Goal: Information Seeking & Learning: Learn about a topic

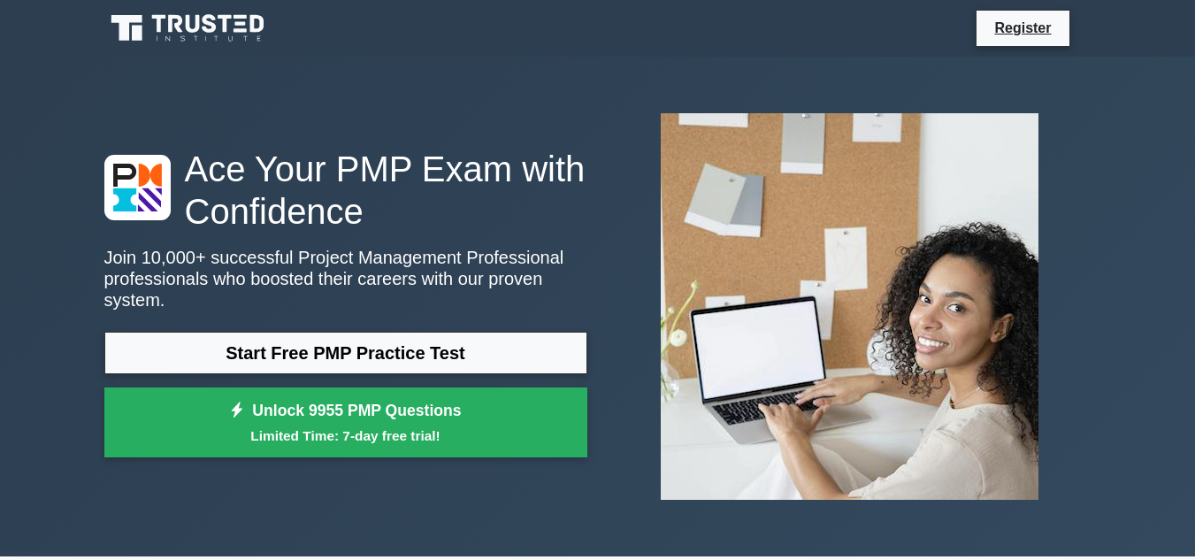
click at [474, 332] on link "Start Free PMP Practice Test" at bounding box center [345, 353] width 483 height 42
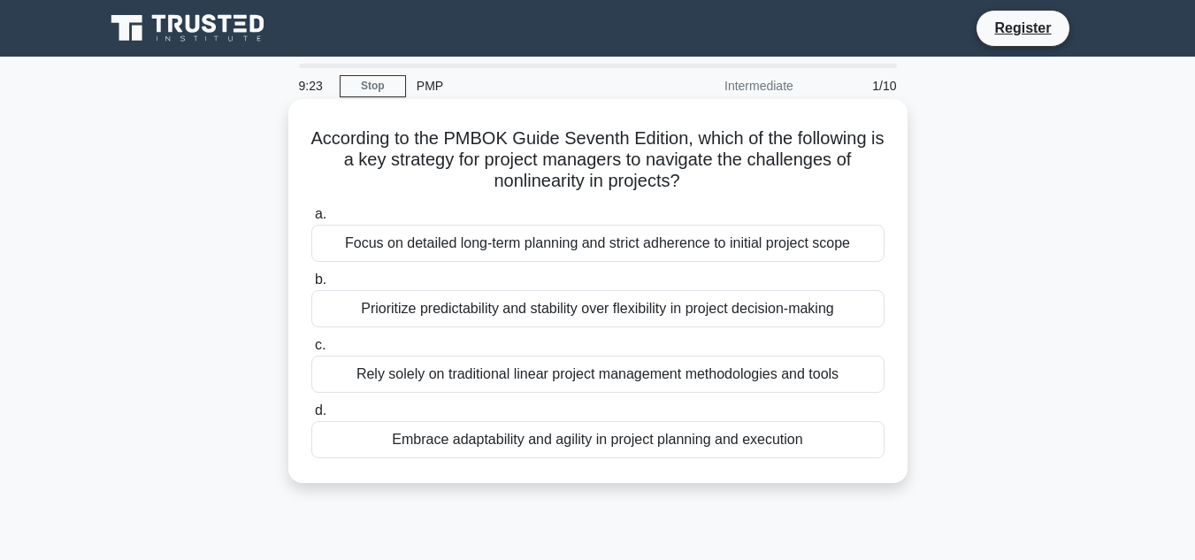
click at [495, 313] on div "Prioritize predictability and stability over flexibility in project decision-ma…" at bounding box center [597, 308] width 573 height 37
click at [311, 286] on input "b. Prioritize predictability and stability over flexibility in project decision…" at bounding box center [311, 280] width 0 height 12
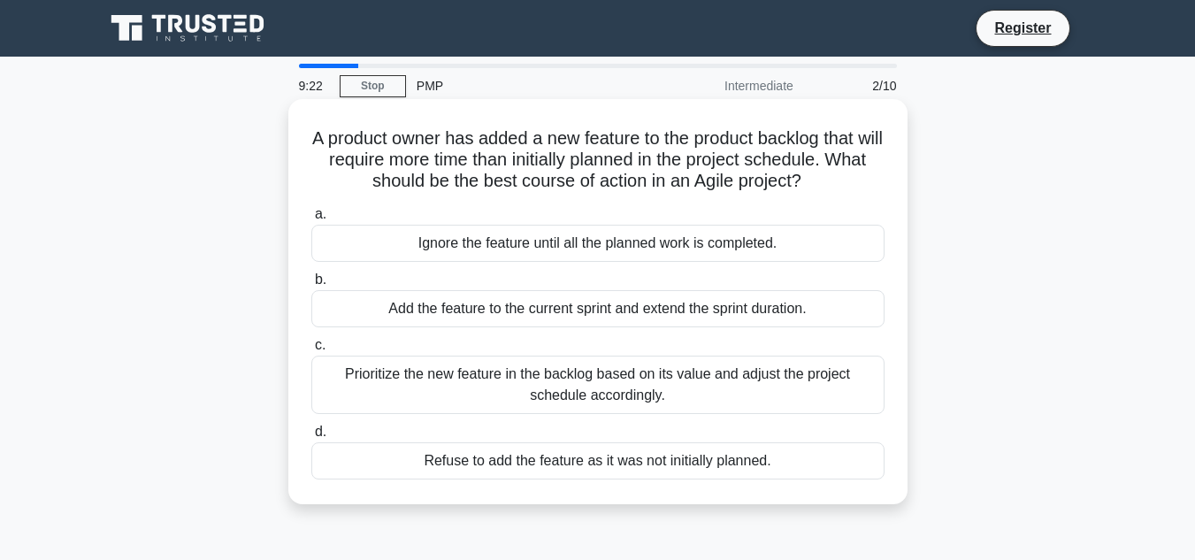
drag, startPoint x: 495, startPoint y: 313, endPoint x: 777, endPoint y: 274, distance: 284.0
click at [777, 274] on label "b. Add the feature to the current sprint and extend the sprint duration." at bounding box center [597, 298] width 573 height 58
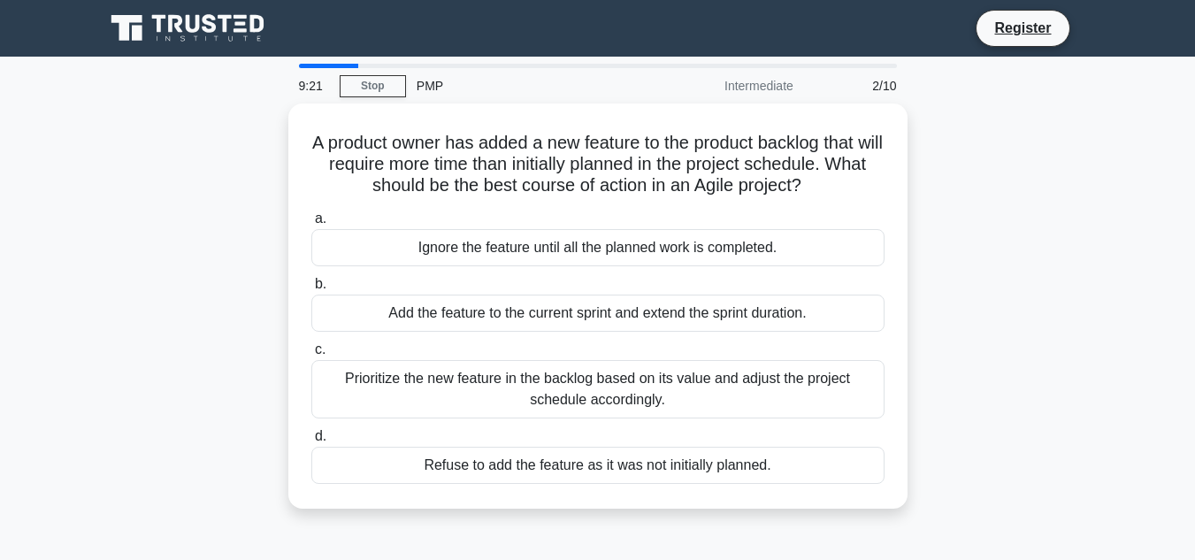
click at [1022, 292] on div "A product owner has added a new feature to the product backlog that will requir…" at bounding box center [598, 317] width 1008 height 426
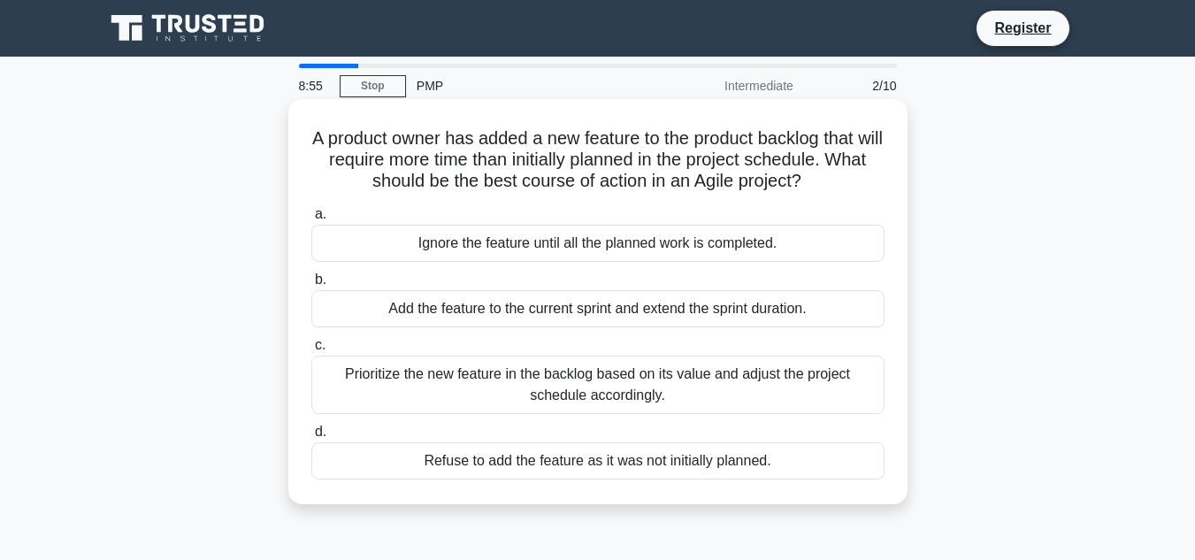
click at [771, 378] on div "Prioritize the new feature in the backlog based on its value and adjust the pro…" at bounding box center [597, 385] width 573 height 58
click at [311, 351] on input "c. Prioritize the new feature in the backlog based on its value and adjust the …" at bounding box center [311, 346] width 0 height 12
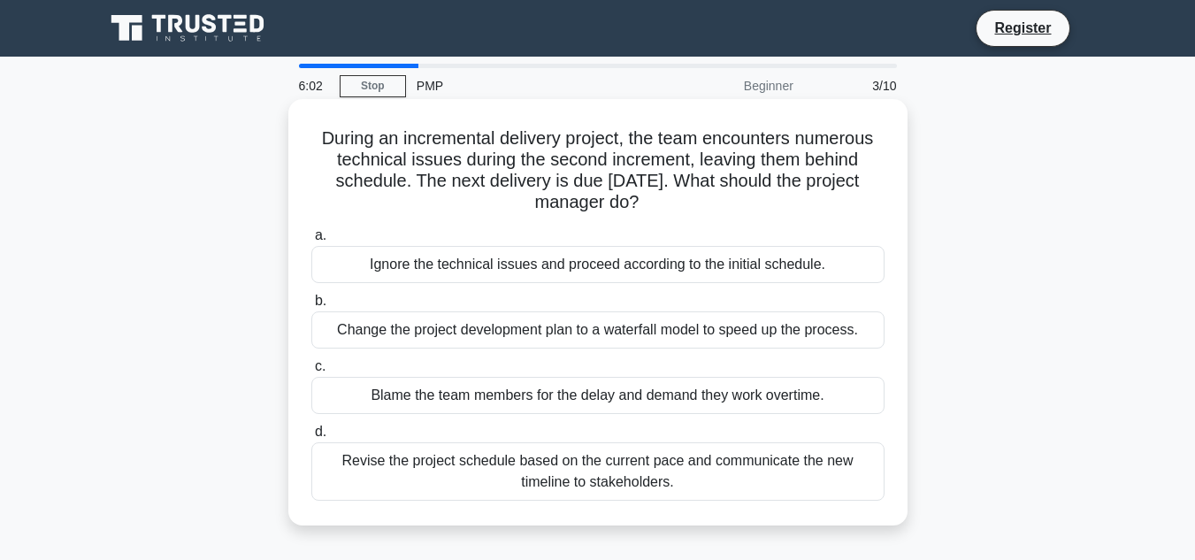
click at [727, 477] on div "Revise the project schedule based on the current pace and communicate the new t…" at bounding box center [597, 471] width 573 height 58
click at [311, 438] on input "d. Revise the project schedule based on the current pace and communicate the ne…" at bounding box center [311, 432] width 0 height 12
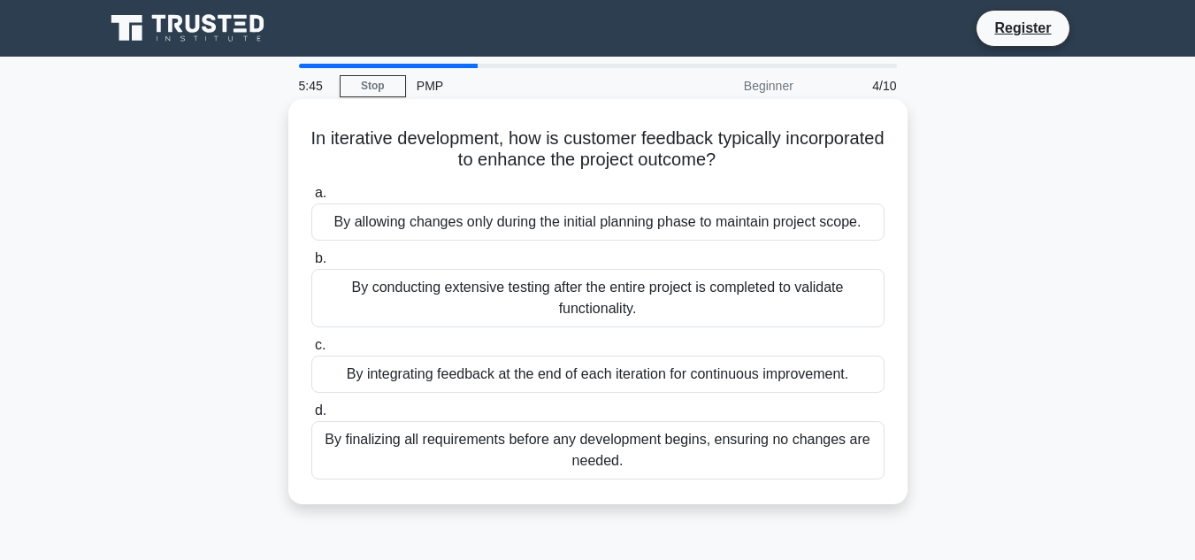
click at [745, 387] on div "By integrating feedback at the end of each iteration for continuous improvement." at bounding box center [597, 374] width 573 height 37
click at [311, 351] on input "c. By integrating feedback at the end of each iteration for continuous improvem…" at bounding box center [311, 346] width 0 height 12
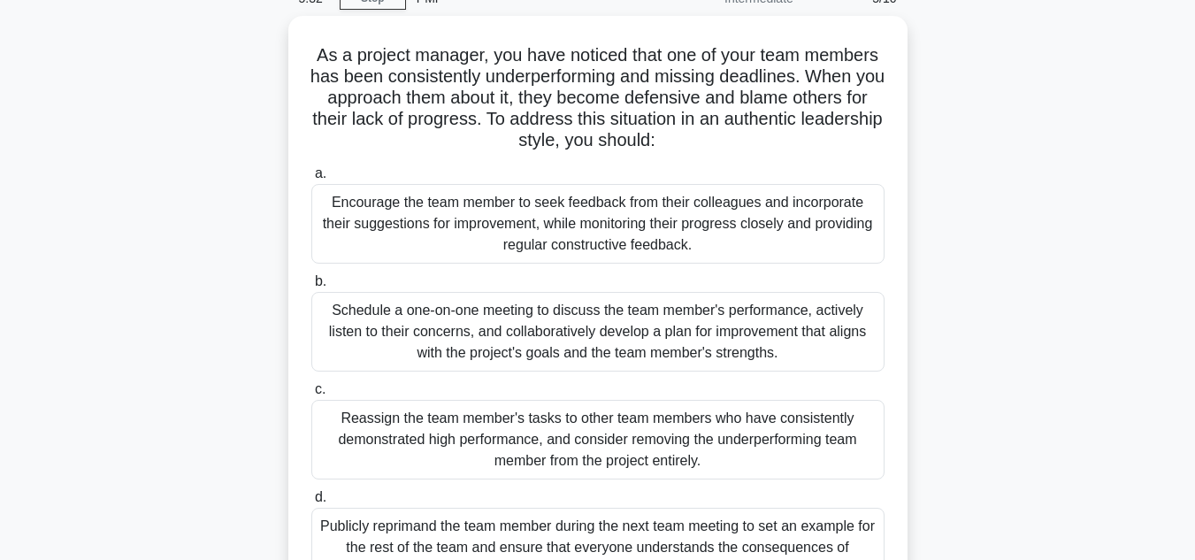
scroll to position [106, 0]
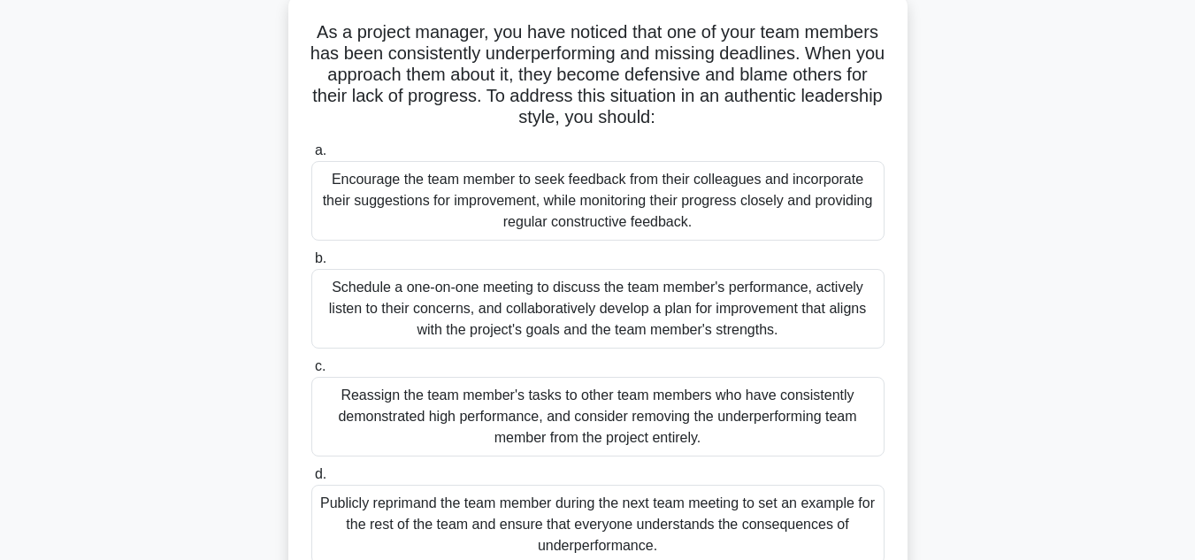
click at [797, 287] on div "Schedule a one-on-one meeting to discuss the team member's performance, activel…" at bounding box center [597, 309] width 573 height 80
click at [311, 265] on input "b. Schedule a one-on-one meeting to discuss the team member's performance, acti…" at bounding box center [311, 259] width 0 height 12
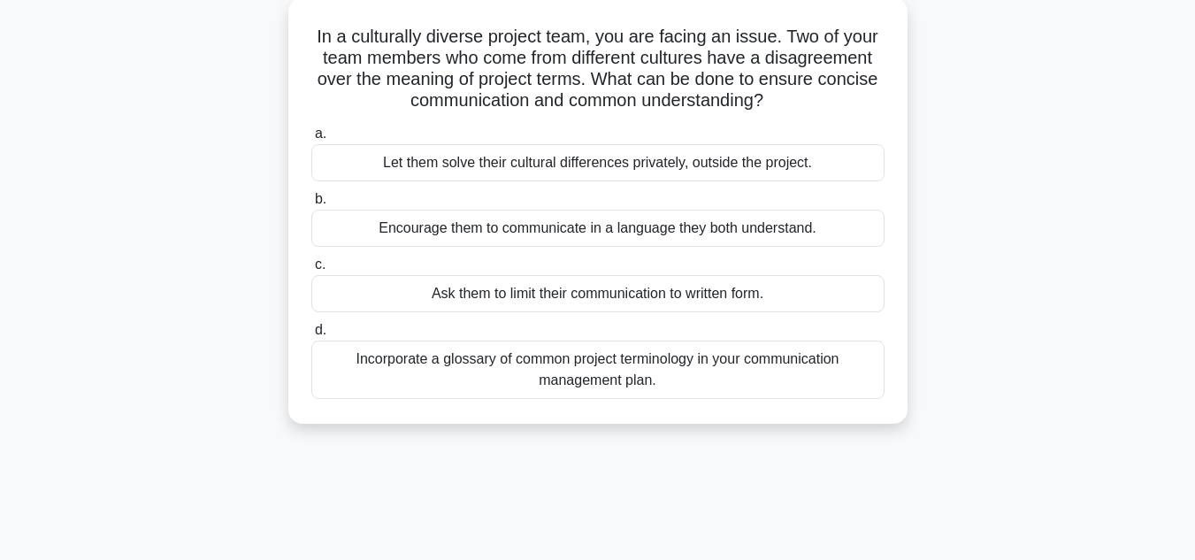
scroll to position [0, 0]
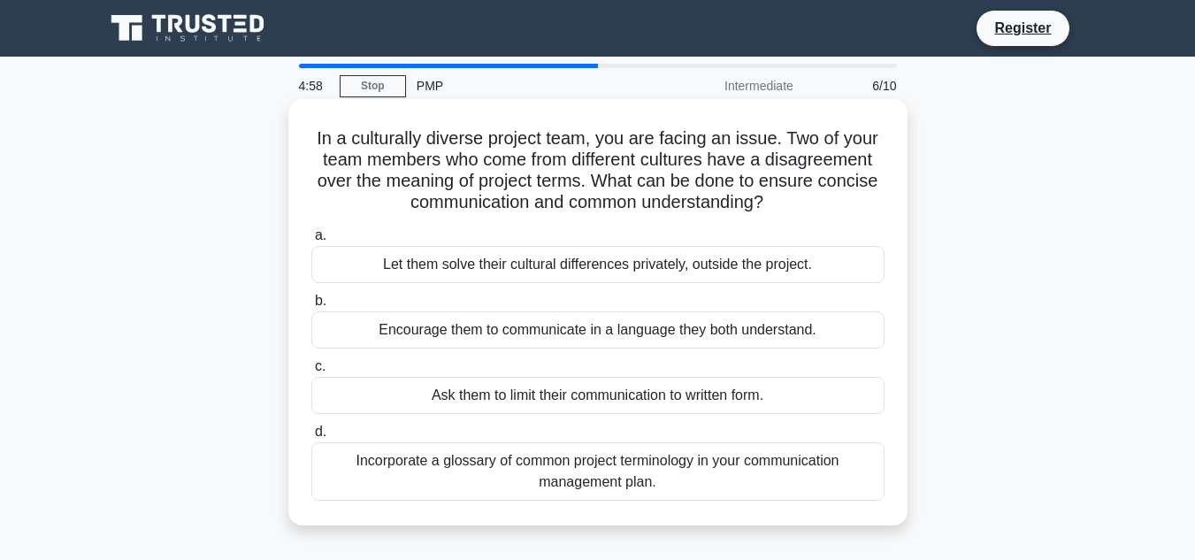
click at [707, 474] on div "Incorporate a glossary of common project terminology in your communication mana…" at bounding box center [597, 471] width 573 height 58
click at [311, 438] on input "d. Incorporate a glossary of common project terminology in your communication m…" at bounding box center [311, 432] width 0 height 12
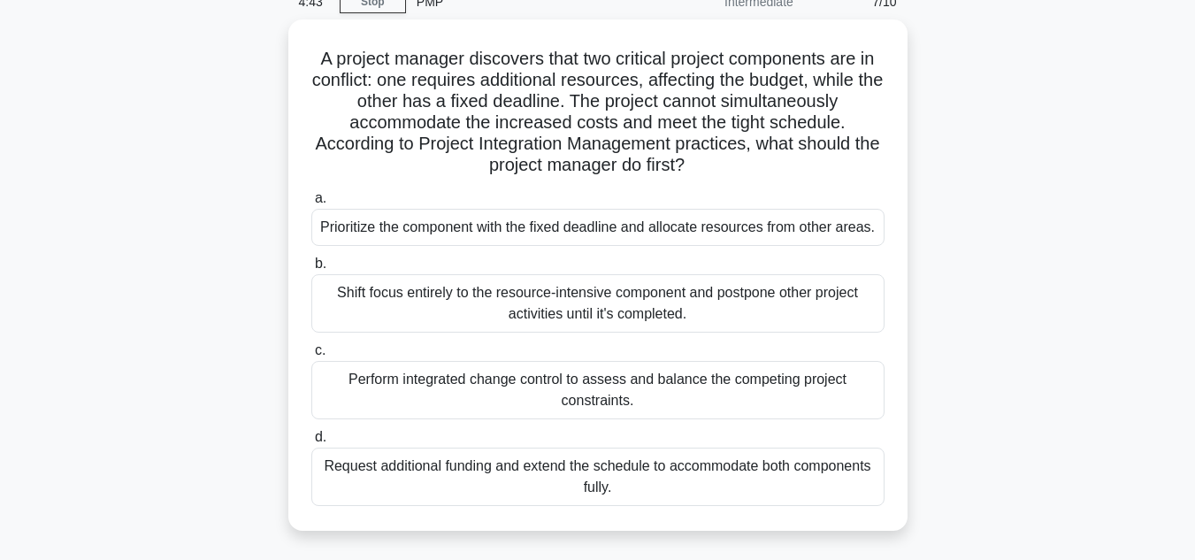
scroll to position [106, 0]
